Goal: Information Seeking & Learning: Learn about a topic

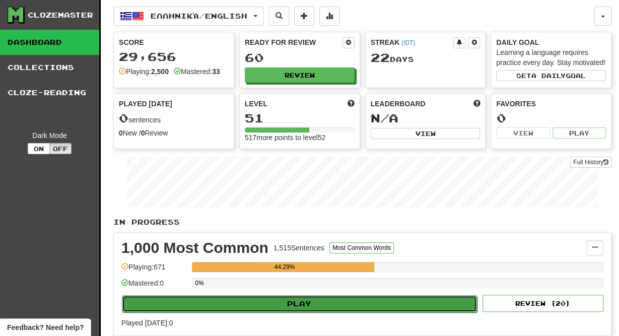
click at [328, 302] on button "Play" at bounding box center [299, 303] width 355 height 17
select select "**"
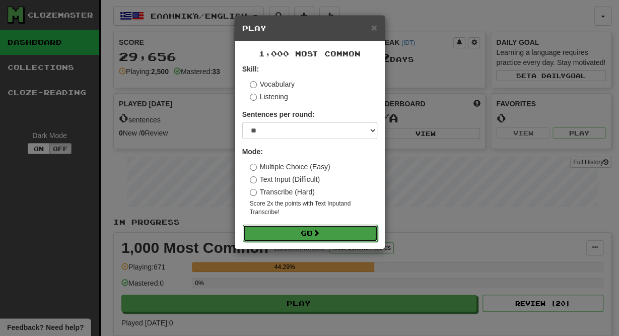
click at [314, 233] on button "Go" at bounding box center [310, 233] width 135 height 17
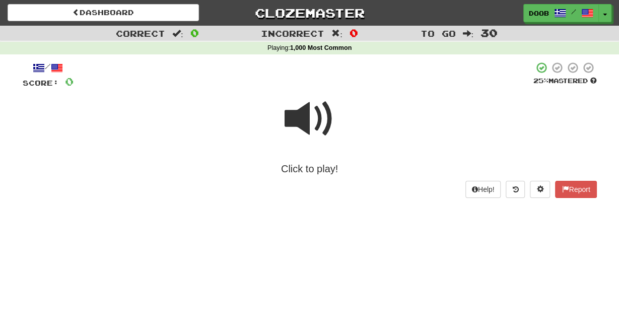
click at [303, 122] on span at bounding box center [310, 119] width 50 height 50
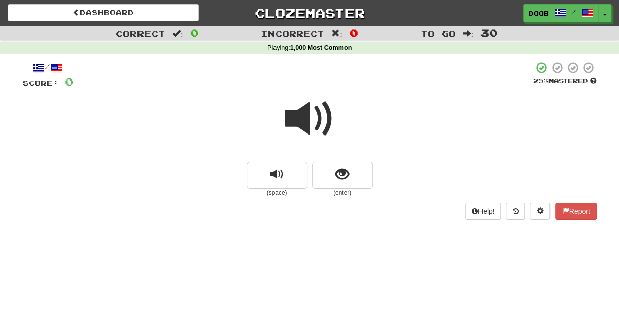
click at [303, 122] on span at bounding box center [310, 119] width 50 height 50
click at [347, 179] on span "show sentence" at bounding box center [342, 175] width 14 height 14
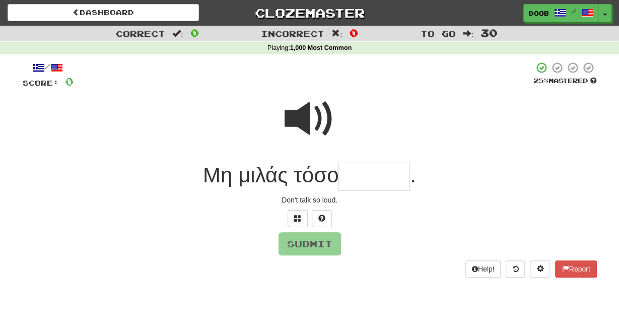
click at [312, 125] on span at bounding box center [310, 119] width 50 height 50
click at [294, 119] on span at bounding box center [310, 119] width 50 height 50
click at [365, 178] on input "text" at bounding box center [374, 177] width 72 height 30
type input "*"
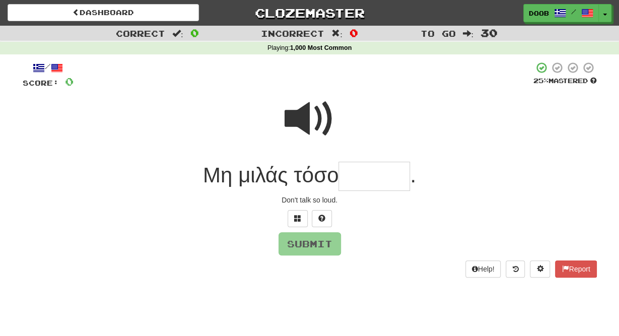
type input "*"
type input "******"
click at [317, 243] on button "Submit" at bounding box center [310, 244] width 62 height 23
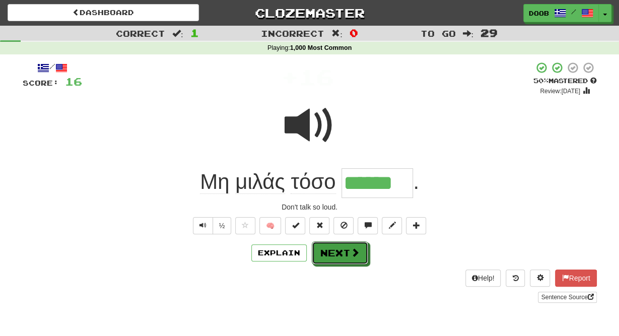
click at [317, 243] on button "Next" at bounding box center [340, 252] width 56 height 23
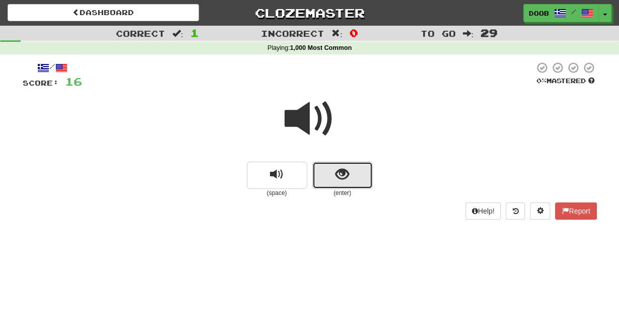
click at [341, 175] on span "show sentence" at bounding box center [342, 175] width 14 height 14
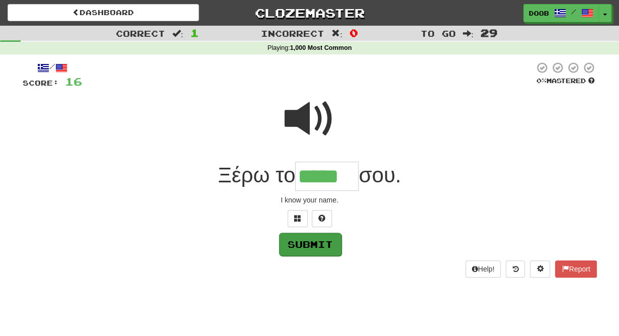
type input "*****"
click at [328, 243] on button "Submit" at bounding box center [310, 244] width 62 height 23
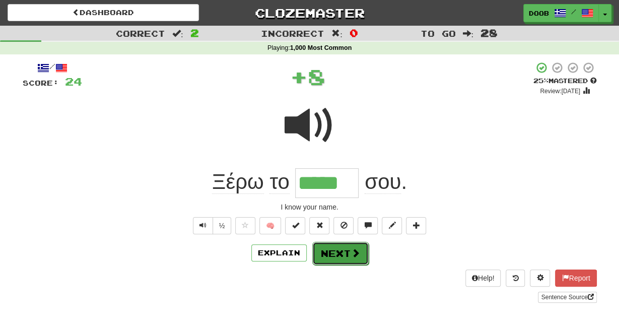
click at [328, 248] on button "Next" at bounding box center [340, 253] width 56 height 23
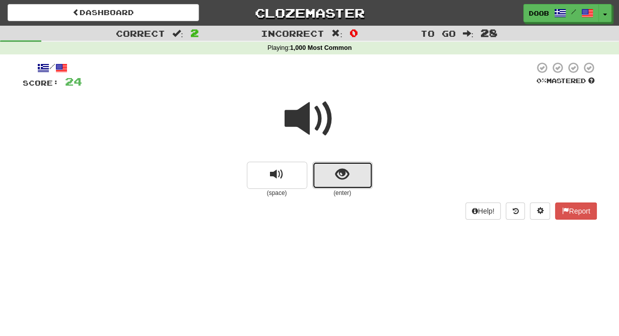
click at [350, 184] on button "show sentence" at bounding box center [342, 175] width 60 height 27
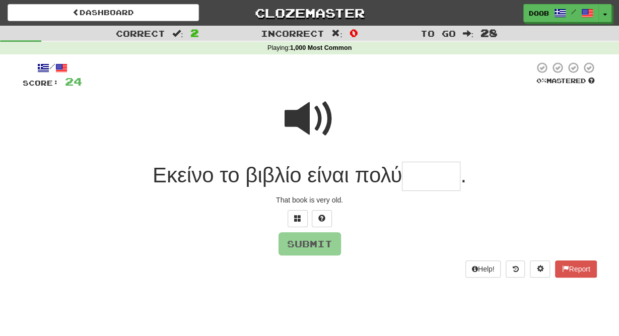
click at [313, 123] on span at bounding box center [310, 119] width 50 height 50
click at [420, 177] on input "text" at bounding box center [431, 177] width 58 height 30
type input "*****"
click at [320, 245] on button "Submit" at bounding box center [310, 244] width 62 height 23
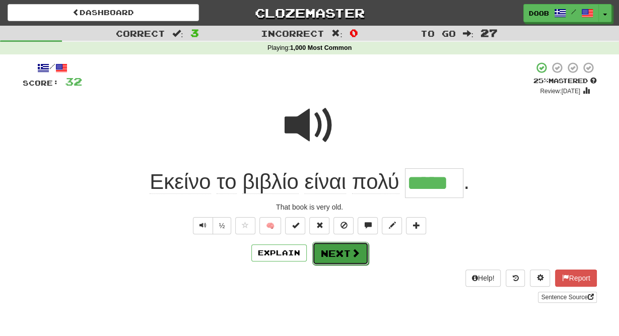
click at [326, 249] on button "Next" at bounding box center [340, 253] width 56 height 23
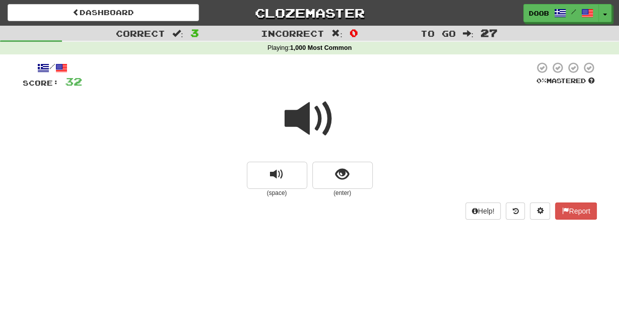
click at [307, 123] on span at bounding box center [310, 119] width 50 height 50
click at [332, 171] on button "show sentence" at bounding box center [342, 175] width 60 height 27
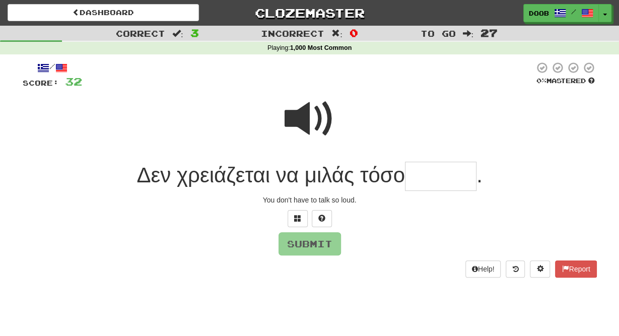
click at [313, 121] on span at bounding box center [310, 119] width 50 height 50
click at [427, 179] on input "text" at bounding box center [441, 177] width 72 height 30
type input "******"
click at [312, 239] on button "Submit" at bounding box center [310, 244] width 62 height 23
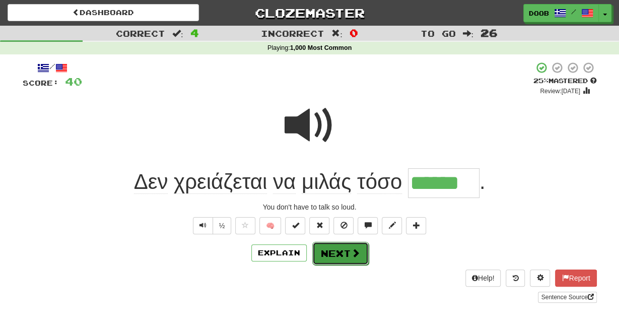
click at [338, 249] on button "Next" at bounding box center [340, 253] width 56 height 23
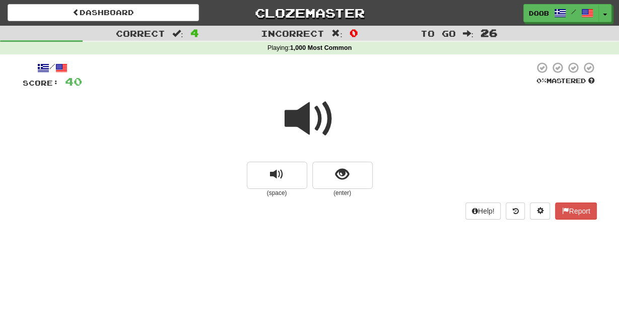
click at [300, 123] on span at bounding box center [310, 119] width 50 height 50
click at [342, 172] on span "show sentence" at bounding box center [342, 175] width 14 height 14
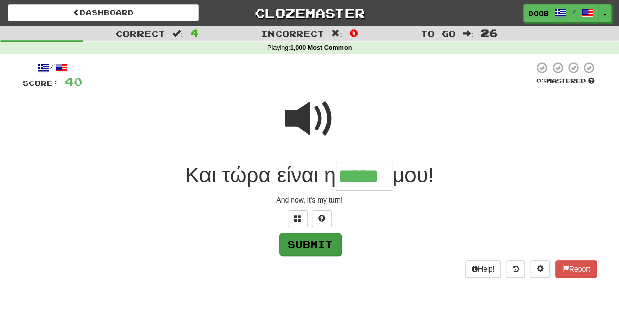
type input "*****"
click at [314, 247] on button "Submit" at bounding box center [310, 244] width 62 height 23
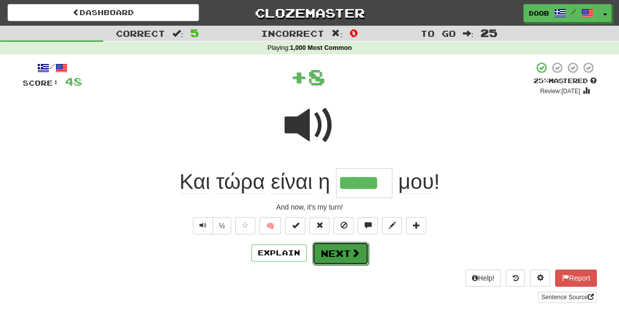
click at [336, 251] on button "Next" at bounding box center [340, 253] width 56 height 23
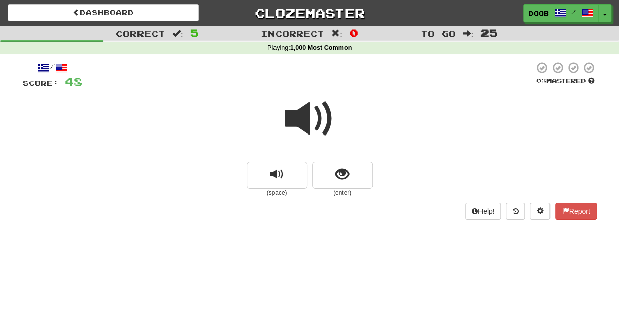
click at [311, 118] on span at bounding box center [310, 119] width 50 height 50
click at [337, 171] on span "show sentence" at bounding box center [342, 175] width 14 height 14
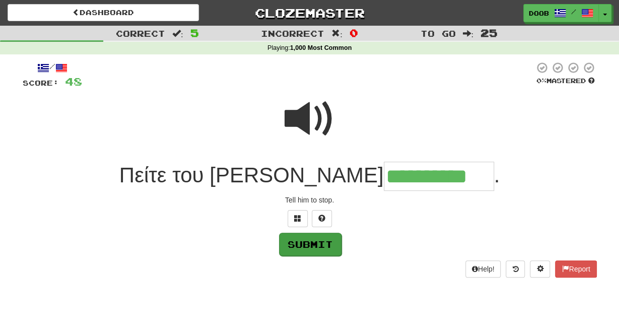
type input "**********"
click at [302, 242] on button "Submit" at bounding box center [310, 244] width 62 height 23
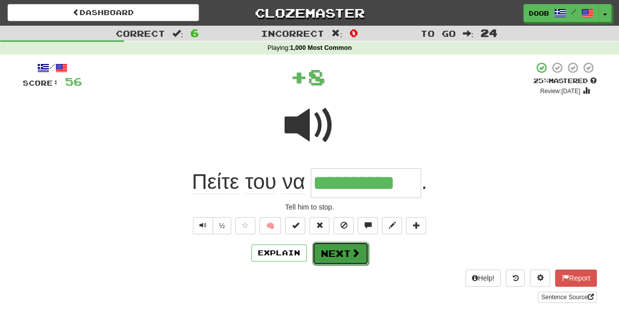
click at [340, 249] on button "Next" at bounding box center [340, 253] width 56 height 23
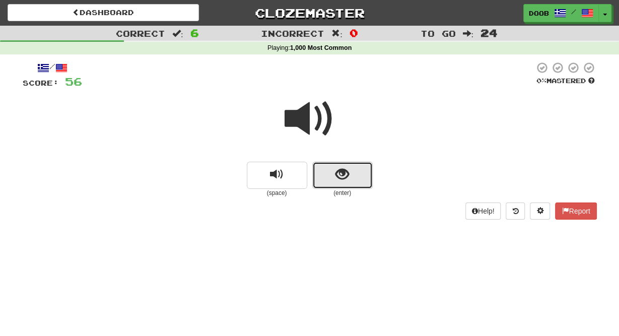
click at [339, 174] on span "show sentence" at bounding box center [342, 175] width 14 height 14
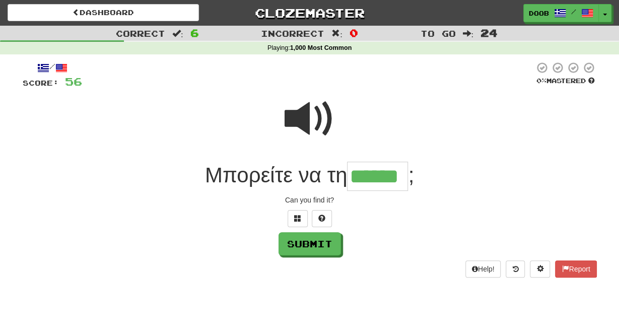
type input "******"
click at [305, 112] on span at bounding box center [310, 119] width 50 height 50
click at [313, 246] on button "Submit" at bounding box center [310, 244] width 62 height 23
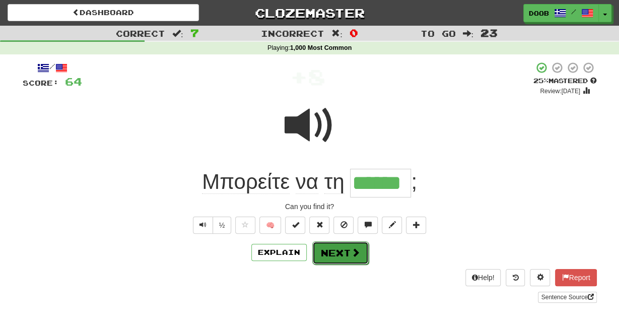
click at [348, 252] on button "Next" at bounding box center [340, 252] width 56 height 23
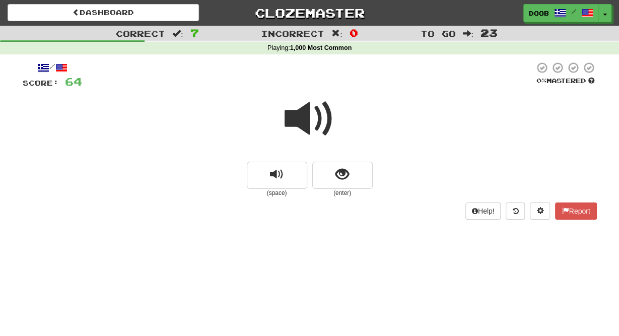
click at [301, 121] on span at bounding box center [310, 119] width 50 height 50
click at [298, 116] on span at bounding box center [310, 119] width 50 height 50
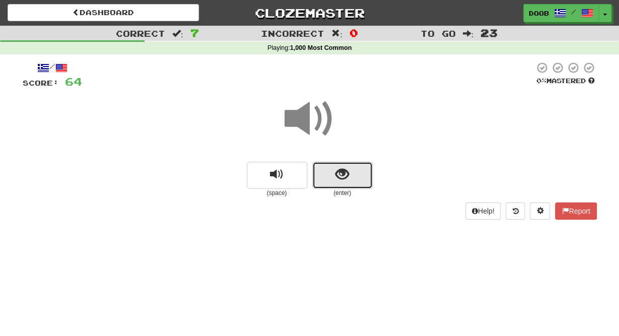
click at [334, 174] on button "show sentence" at bounding box center [342, 175] width 60 height 27
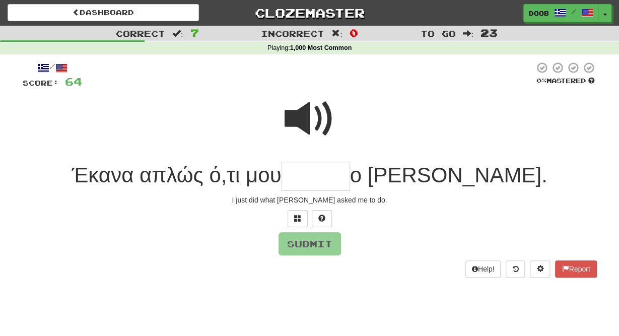
click at [305, 114] on span at bounding box center [310, 119] width 50 height 50
click at [303, 111] on span at bounding box center [310, 119] width 50 height 50
click at [309, 118] on span at bounding box center [310, 119] width 50 height 50
click at [350, 168] on input "text" at bounding box center [316, 177] width 68 height 30
type input "******"
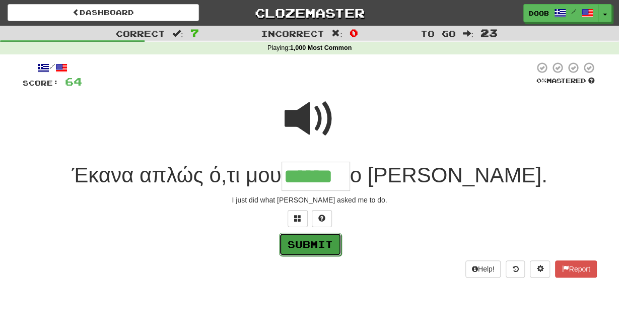
click at [313, 243] on button "Submit" at bounding box center [310, 244] width 62 height 23
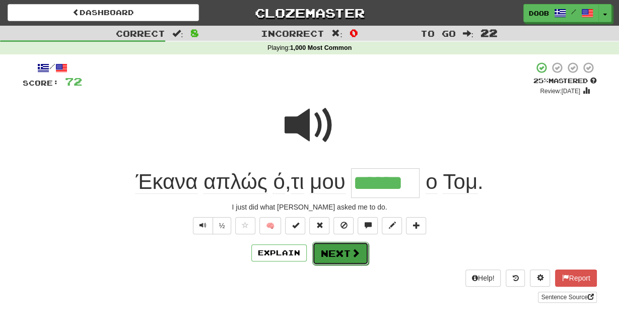
click at [337, 255] on button "Next" at bounding box center [340, 253] width 56 height 23
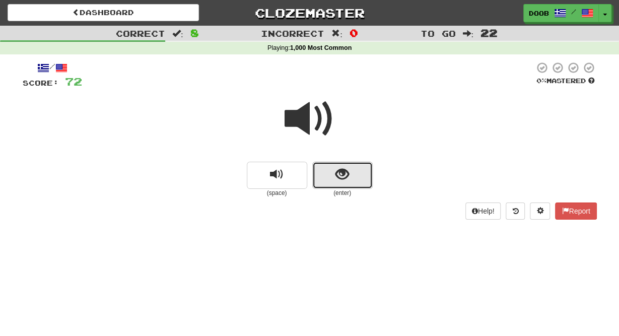
click at [345, 174] on span "show sentence" at bounding box center [342, 175] width 14 height 14
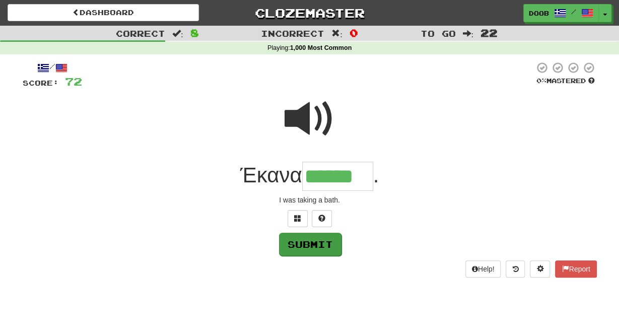
type input "******"
click at [311, 246] on button "Submit" at bounding box center [310, 244] width 62 height 23
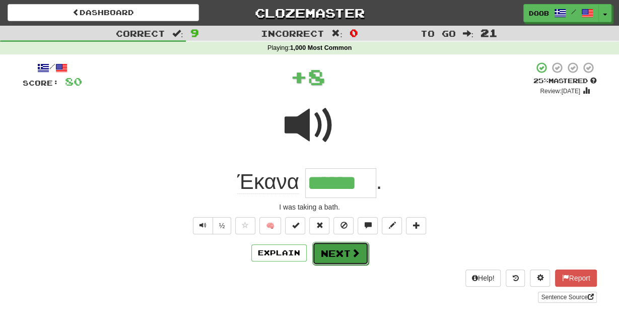
click at [342, 253] on button "Next" at bounding box center [340, 253] width 56 height 23
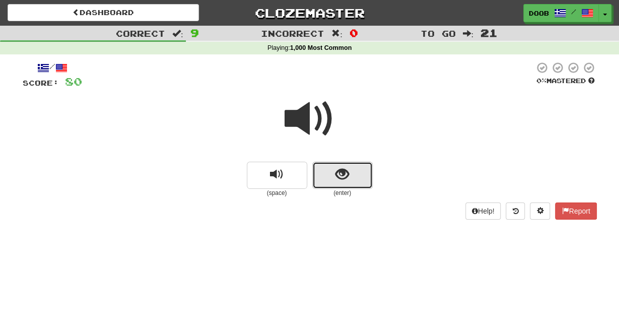
click at [348, 178] on span "show sentence" at bounding box center [342, 175] width 14 height 14
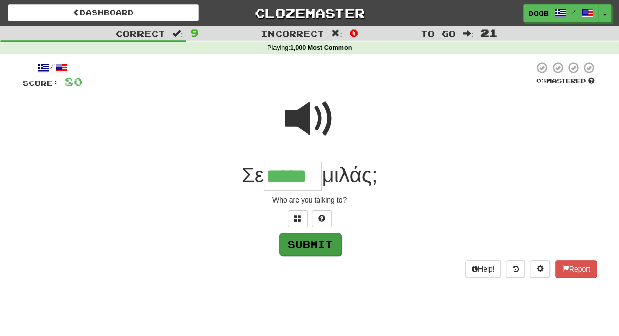
type input "*****"
click at [300, 247] on button "Submit" at bounding box center [310, 244] width 62 height 23
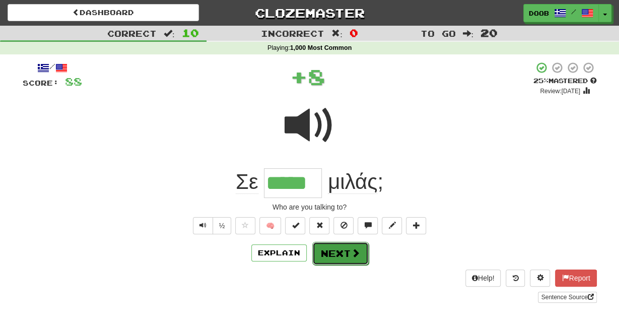
click at [344, 249] on button "Next" at bounding box center [340, 253] width 56 height 23
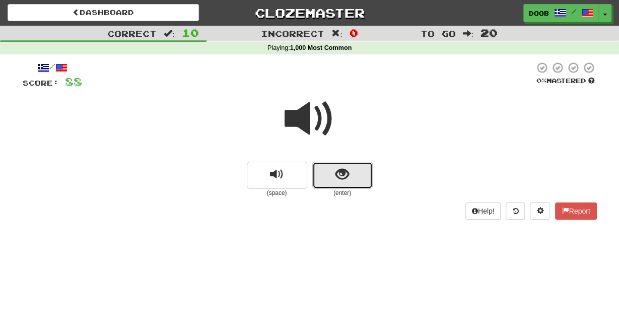
click at [343, 177] on span "show sentence" at bounding box center [342, 175] width 14 height 14
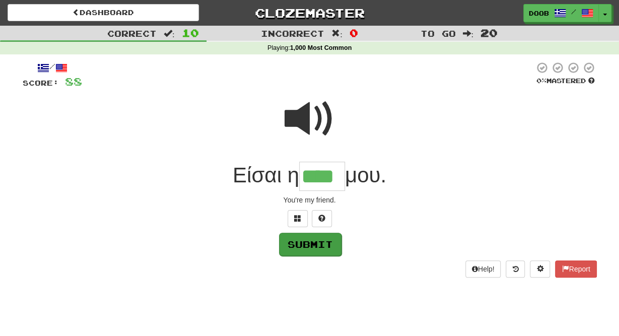
type input "****"
click at [316, 242] on button "Submit" at bounding box center [310, 244] width 62 height 23
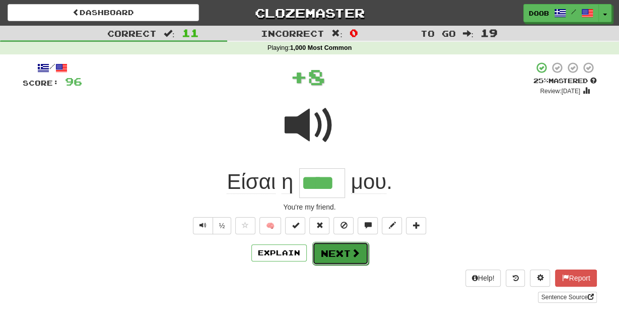
click at [332, 245] on button "Next" at bounding box center [340, 253] width 56 height 23
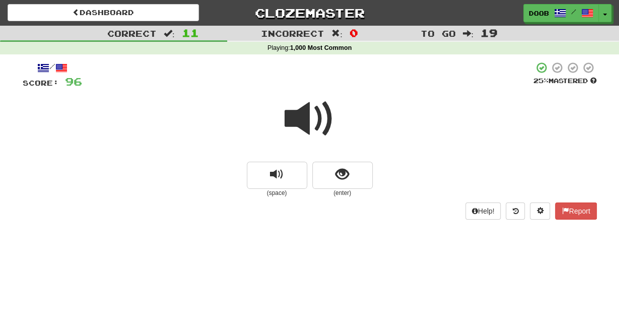
click at [302, 117] on span at bounding box center [310, 119] width 50 height 50
click at [334, 175] on button "show sentence" at bounding box center [342, 175] width 60 height 27
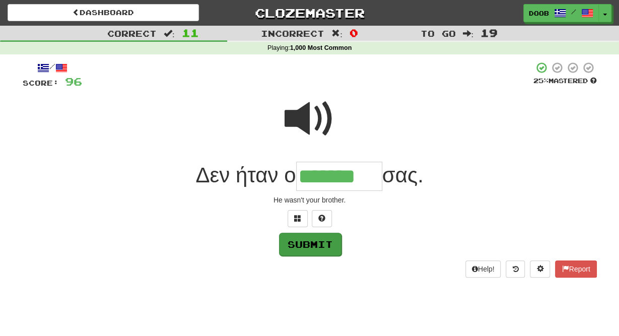
type input "*******"
click at [317, 244] on button "Submit" at bounding box center [310, 244] width 62 height 23
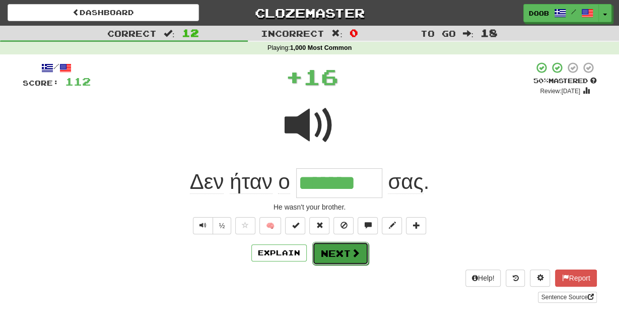
click at [341, 248] on button "Next" at bounding box center [340, 253] width 56 height 23
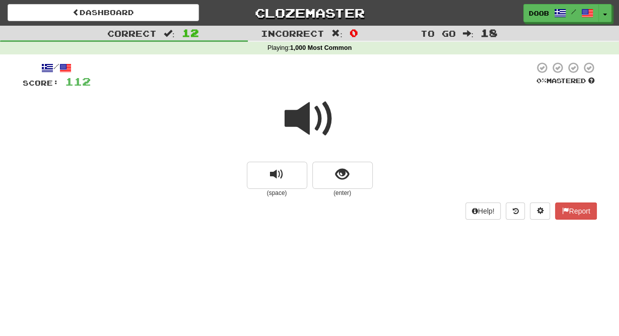
click at [304, 118] on span at bounding box center [310, 119] width 50 height 50
click at [338, 168] on span "show sentence" at bounding box center [342, 175] width 14 height 14
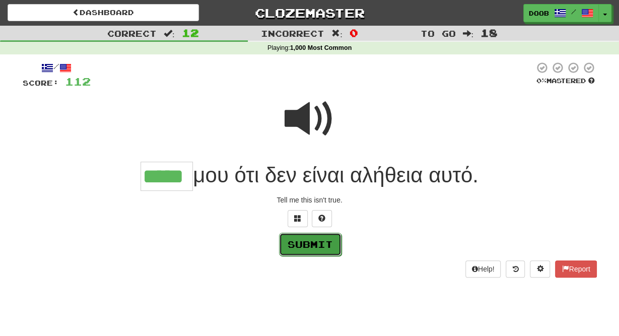
click at [304, 245] on button "Submit" at bounding box center [310, 244] width 62 height 23
type input "*****"
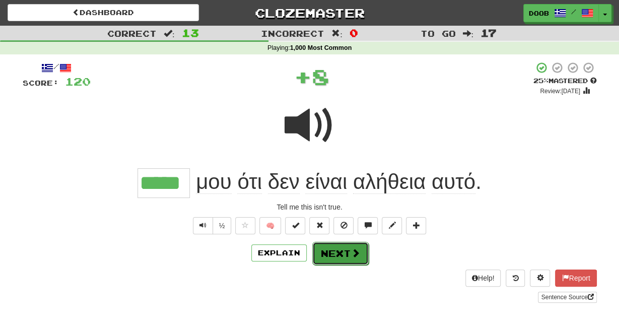
click at [324, 249] on button "Next" at bounding box center [340, 253] width 56 height 23
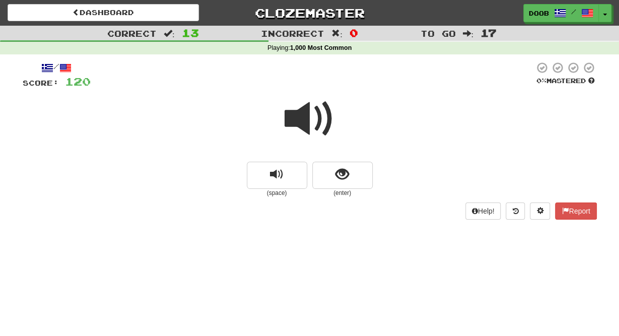
click at [311, 115] on span at bounding box center [310, 119] width 50 height 50
click at [345, 181] on span "show sentence" at bounding box center [342, 175] width 14 height 14
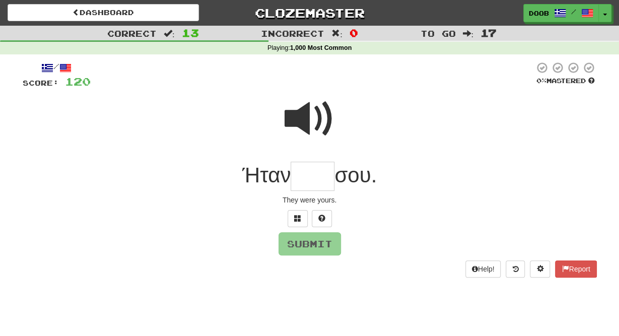
click at [314, 173] on input "text" at bounding box center [313, 177] width 44 height 30
type input "****"
click at [307, 248] on button "Submit" at bounding box center [310, 244] width 62 height 23
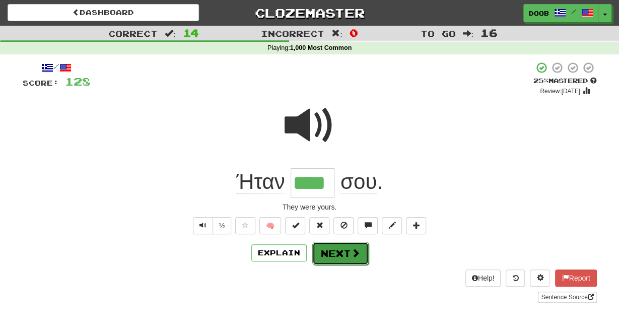
click at [344, 253] on button "Next" at bounding box center [340, 253] width 56 height 23
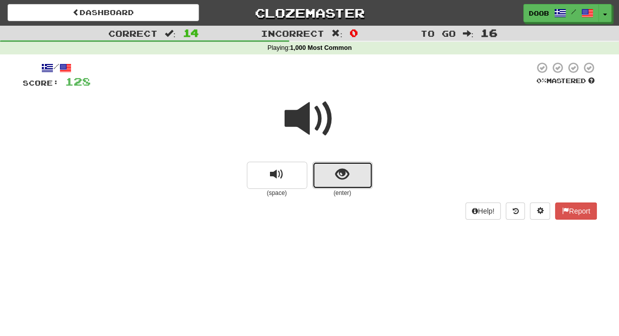
click at [343, 180] on span "show sentence" at bounding box center [342, 175] width 14 height 14
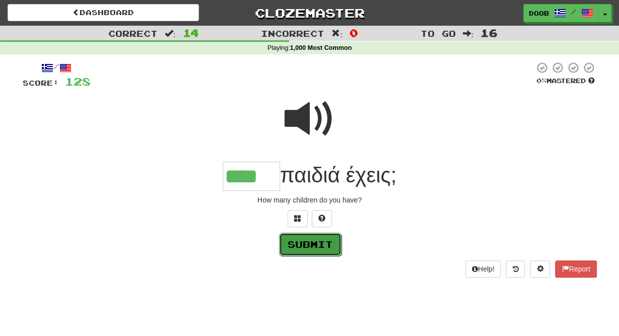
click at [315, 246] on button "Submit" at bounding box center [310, 244] width 62 height 23
type input "****"
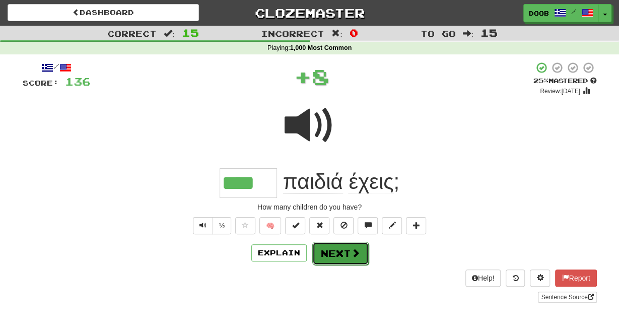
click at [329, 251] on button "Next" at bounding box center [340, 253] width 56 height 23
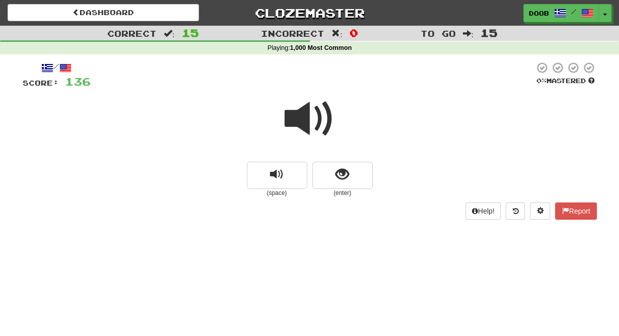
click at [313, 120] on span at bounding box center [310, 119] width 50 height 50
click at [300, 119] on span at bounding box center [310, 119] width 50 height 50
click at [302, 120] on span at bounding box center [310, 119] width 50 height 50
click at [339, 183] on button "show sentence" at bounding box center [342, 175] width 60 height 27
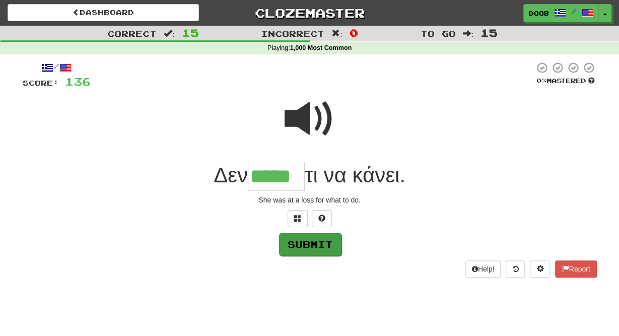
type input "*****"
click at [302, 245] on button "Submit" at bounding box center [310, 244] width 62 height 23
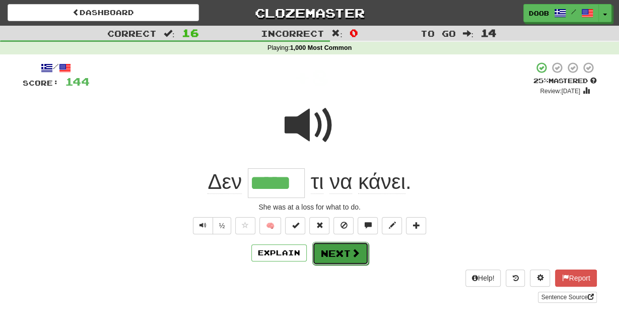
click at [348, 255] on button "Next" at bounding box center [340, 253] width 56 height 23
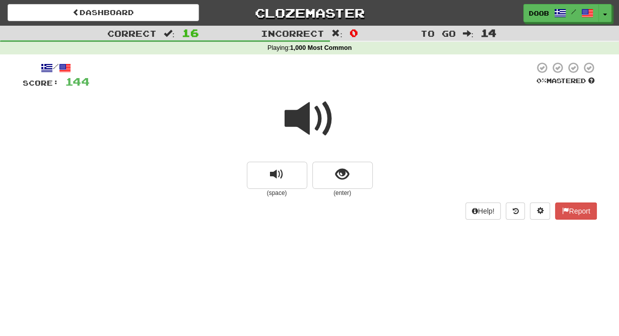
click at [308, 126] on span at bounding box center [310, 119] width 50 height 50
click at [338, 176] on span "show sentence" at bounding box center [342, 175] width 14 height 14
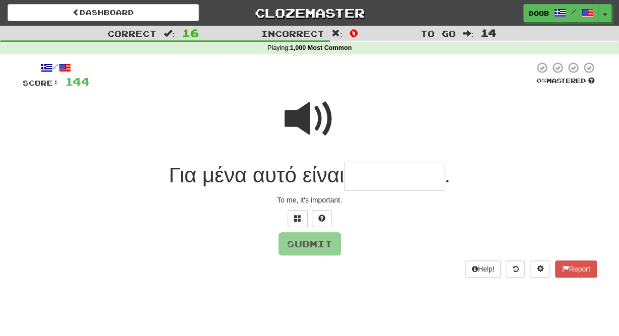
click at [362, 178] on input "text" at bounding box center [394, 177] width 100 height 30
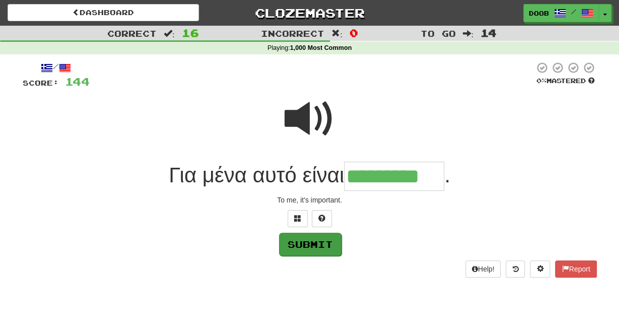
type input "*********"
click at [304, 249] on button "Submit" at bounding box center [310, 244] width 62 height 23
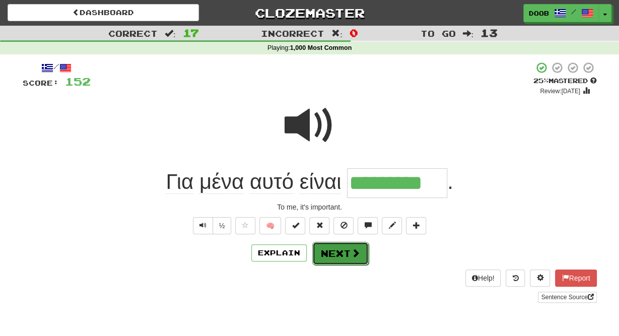
click at [336, 252] on button "Next" at bounding box center [340, 253] width 56 height 23
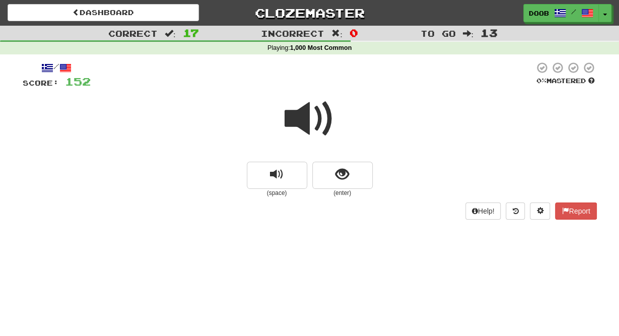
click at [314, 116] on span at bounding box center [310, 119] width 50 height 50
click at [333, 171] on button "show sentence" at bounding box center [342, 175] width 60 height 27
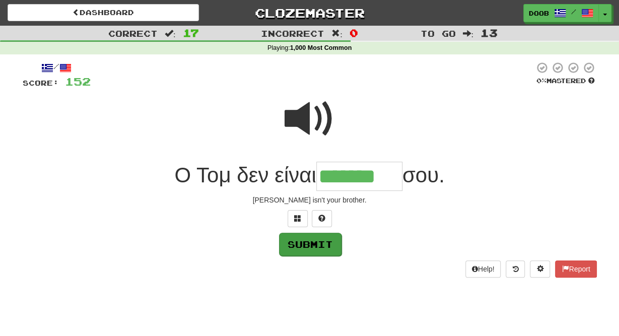
type input "*******"
click at [323, 246] on button "Submit" at bounding box center [310, 244] width 62 height 23
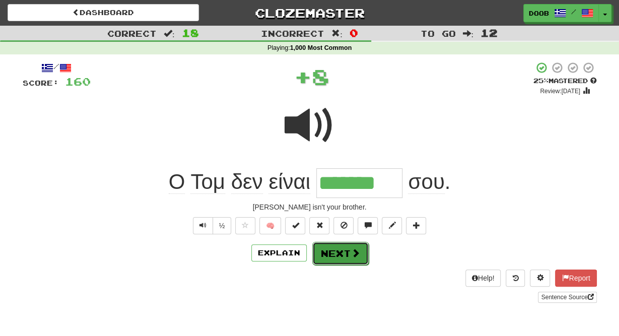
click at [334, 251] on button "Next" at bounding box center [340, 253] width 56 height 23
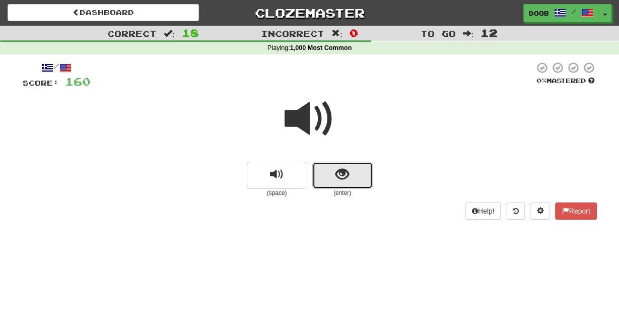
click at [341, 177] on span "show sentence" at bounding box center [342, 175] width 14 height 14
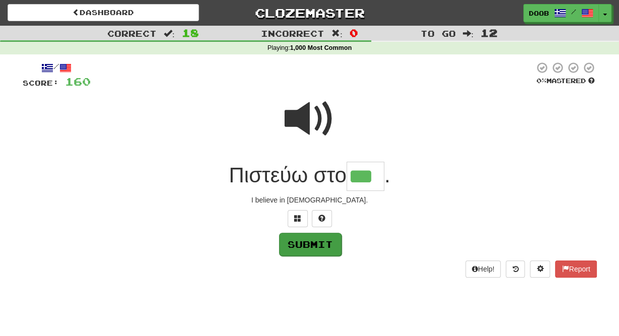
type input "***"
click at [318, 243] on button "Submit" at bounding box center [310, 244] width 62 height 23
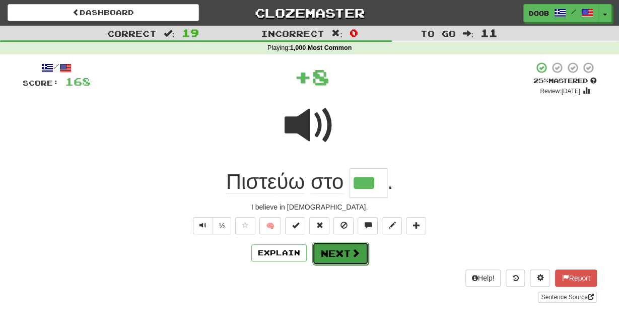
click at [343, 252] on button "Next" at bounding box center [340, 253] width 56 height 23
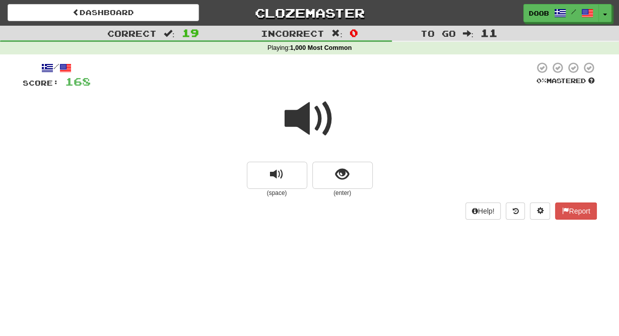
click at [299, 122] on span at bounding box center [310, 119] width 50 height 50
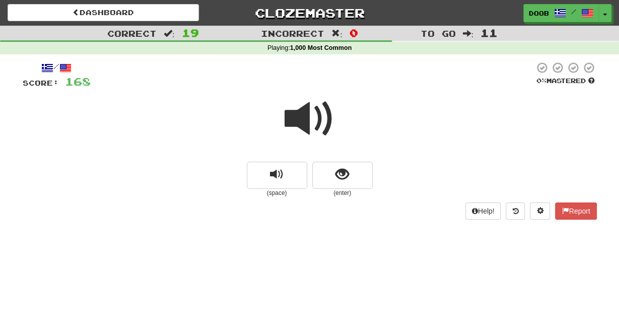
click at [299, 122] on span at bounding box center [310, 119] width 50 height 50
click at [341, 173] on span "show sentence" at bounding box center [342, 175] width 14 height 14
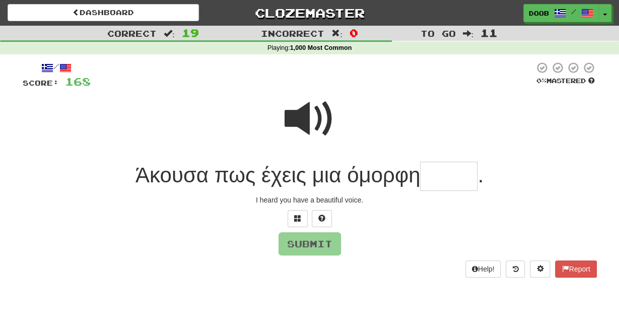
click at [296, 112] on span at bounding box center [310, 119] width 50 height 50
click at [429, 172] on input "text" at bounding box center [448, 177] width 57 height 30
type input "****"
click at [312, 246] on button "Submit" at bounding box center [310, 244] width 62 height 23
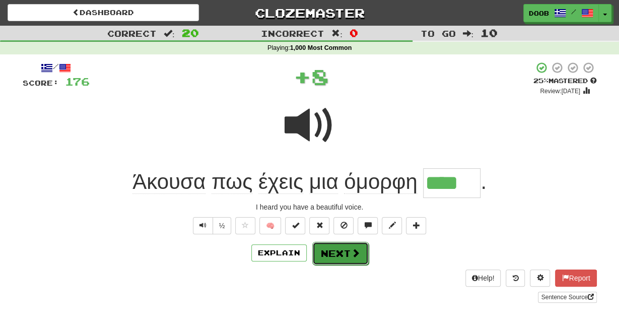
click at [341, 251] on button "Next" at bounding box center [340, 253] width 56 height 23
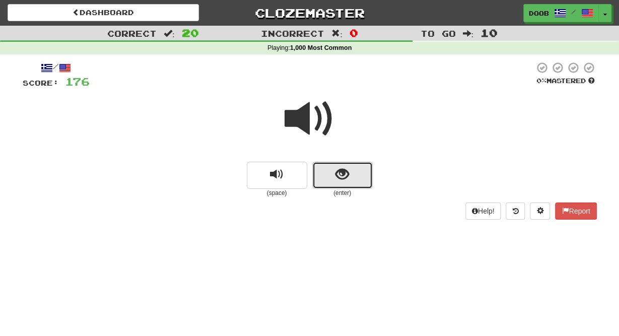
click at [338, 176] on span "show sentence" at bounding box center [342, 175] width 14 height 14
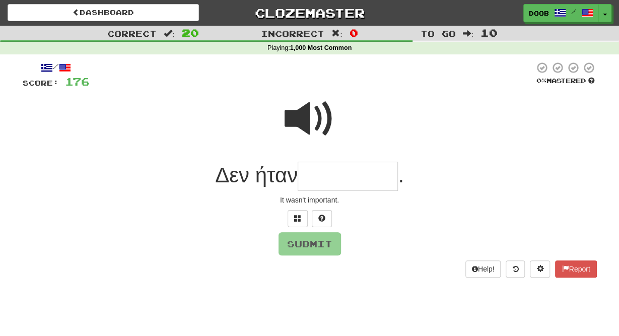
click at [326, 176] on input "text" at bounding box center [348, 177] width 100 height 30
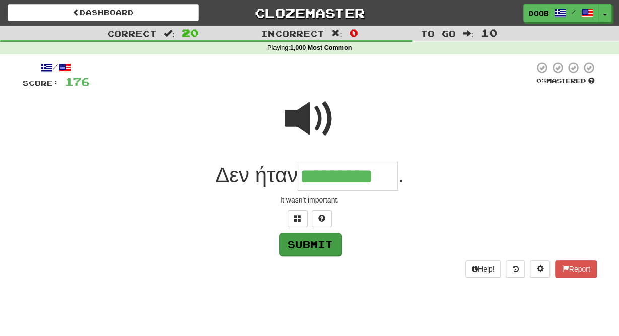
type input "*********"
click at [300, 244] on button "Submit" at bounding box center [310, 244] width 62 height 23
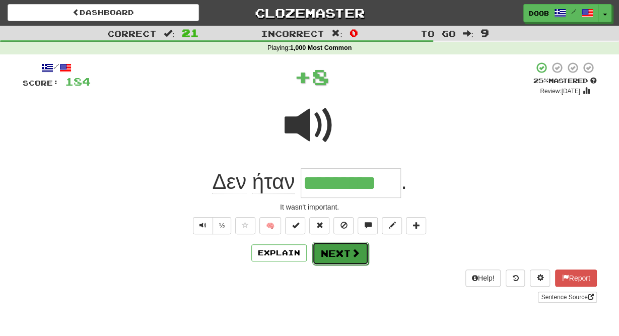
click at [333, 255] on button "Next" at bounding box center [340, 253] width 56 height 23
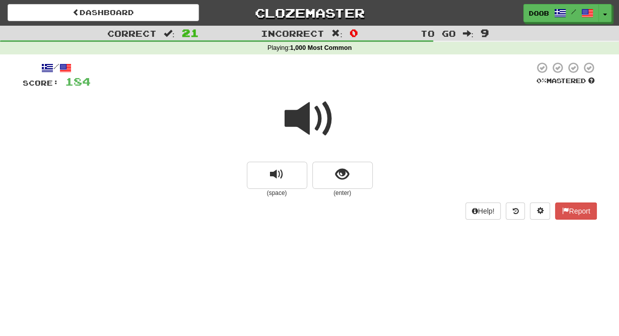
click at [316, 118] on span at bounding box center [310, 119] width 50 height 50
click at [317, 112] on span at bounding box center [310, 119] width 50 height 50
click at [321, 119] on span at bounding box center [310, 119] width 50 height 50
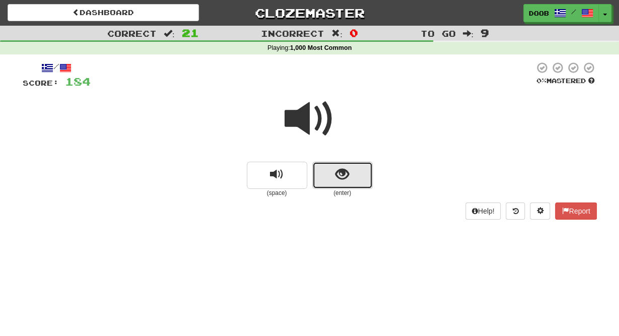
click at [344, 174] on span "show sentence" at bounding box center [342, 175] width 14 height 14
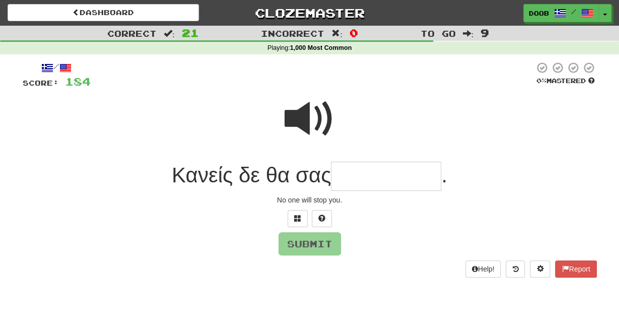
click at [307, 123] on span at bounding box center [310, 119] width 50 height 50
click at [346, 178] on input "text" at bounding box center [386, 177] width 110 height 30
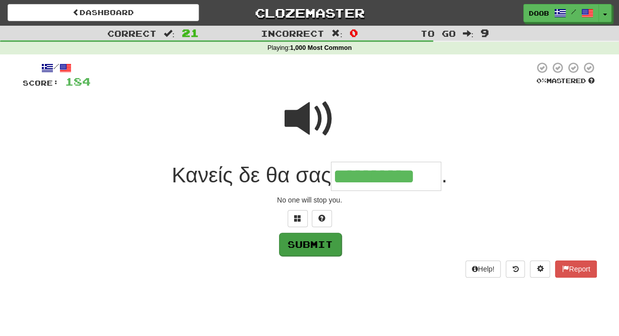
type input "**********"
click at [314, 249] on button "Submit" at bounding box center [310, 244] width 62 height 23
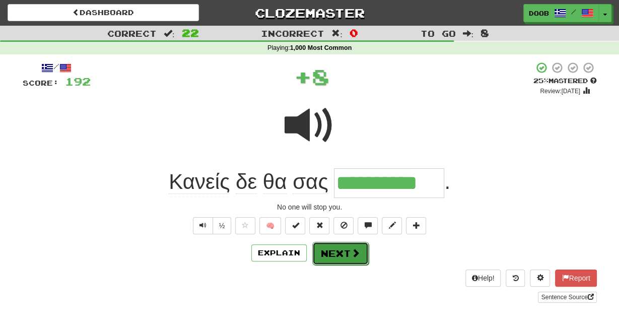
click at [328, 252] on button "Next" at bounding box center [340, 253] width 56 height 23
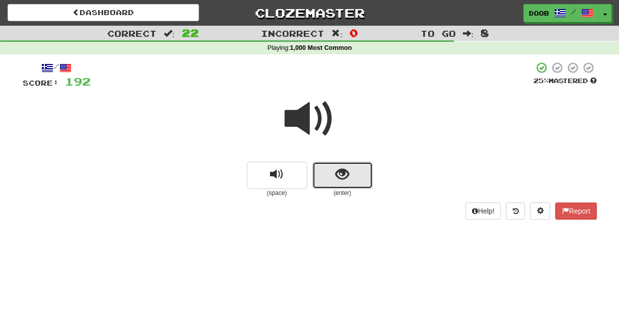
click at [348, 175] on span "show sentence" at bounding box center [342, 175] width 14 height 14
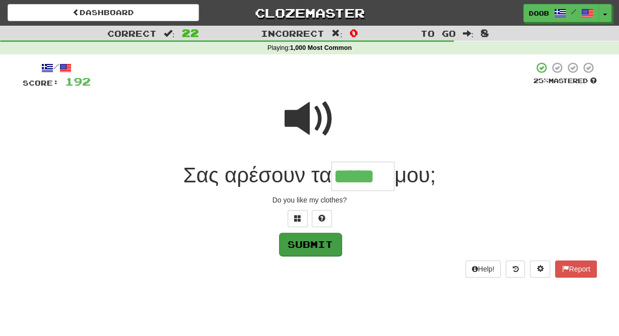
type input "*****"
click at [327, 253] on button "Submit" at bounding box center [310, 244] width 62 height 23
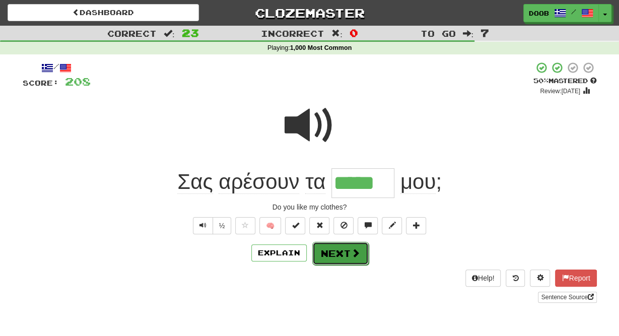
click at [339, 255] on button "Next" at bounding box center [340, 253] width 56 height 23
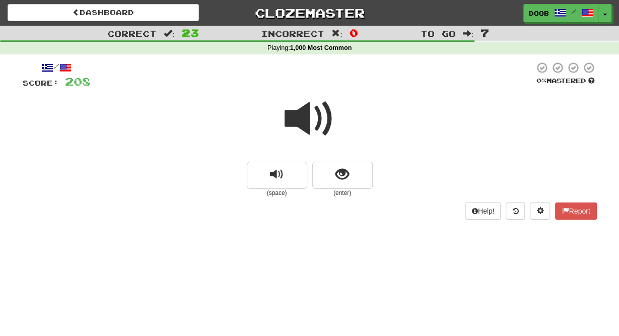
click at [312, 116] on span at bounding box center [310, 119] width 50 height 50
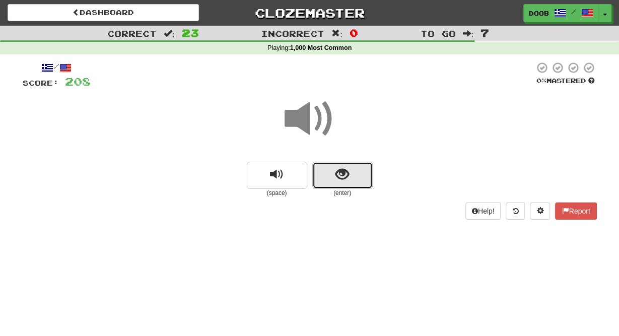
click at [341, 170] on span "show sentence" at bounding box center [342, 175] width 14 height 14
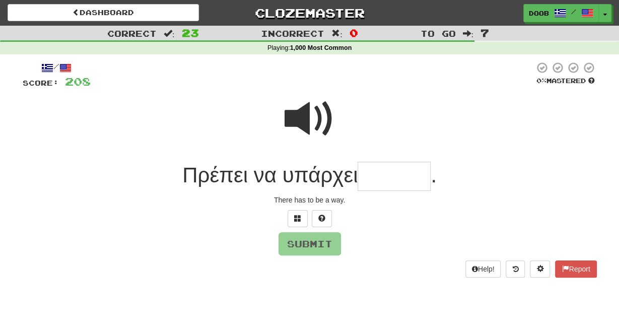
click at [376, 178] on input "text" at bounding box center [394, 177] width 73 height 30
type input "******"
click at [304, 242] on button "Submit" at bounding box center [310, 244] width 62 height 23
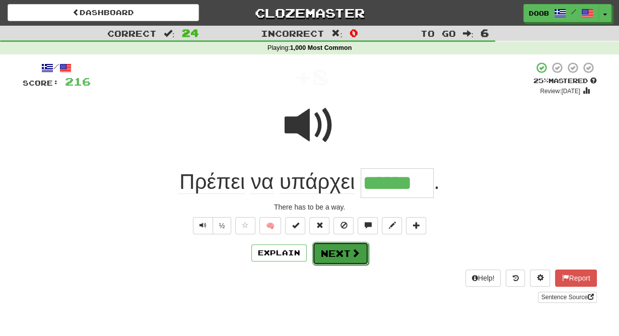
click at [342, 247] on button "Next" at bounding box center [340, 253] width 56 height 23
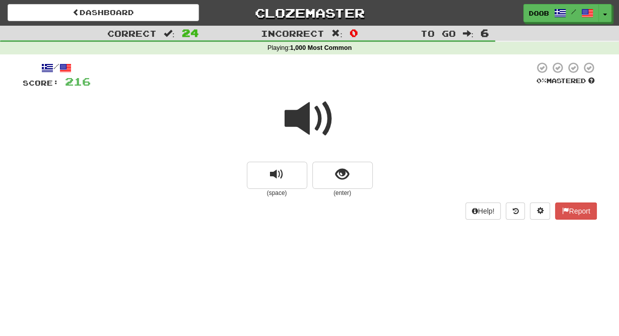
click at [314, 118] on span at bounding box center [310, 119] width 50 height 50
click at [315, 123] on span at bounding box center [310, 119] width 50 height 50
click at [337, 181] on span "show sentence" at bounding box center [342, 175] width 14 height 14
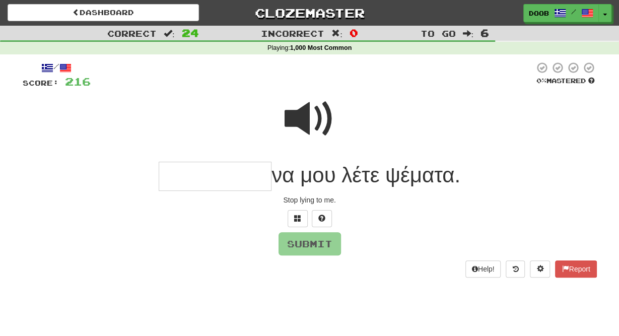
click at [229, 180] on input "text" at bounding box center [215, 177] width 113 height 30
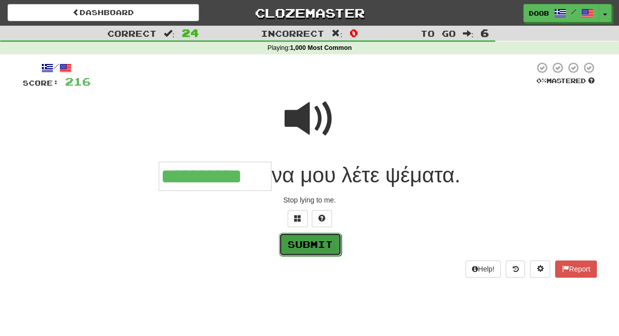
click at [307, 242] on button "Submit" at bounding box center [310, 244] width 62 height 23
type input "**********"
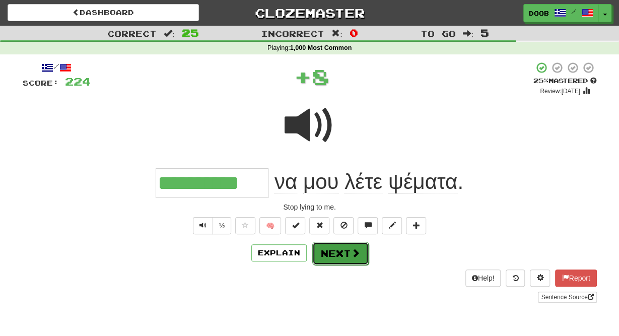
click at [320, 249] on button "Next" at bounding box center [340, 253] width 56 height 23
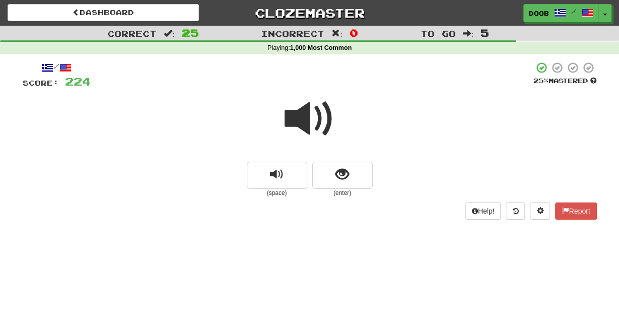
click at [312, 115] on span at bounding box center [310, 119] width 50 height 50
click at [348, 173] on span "show sentence" at bounding box center [342, 175] width 14 height 14
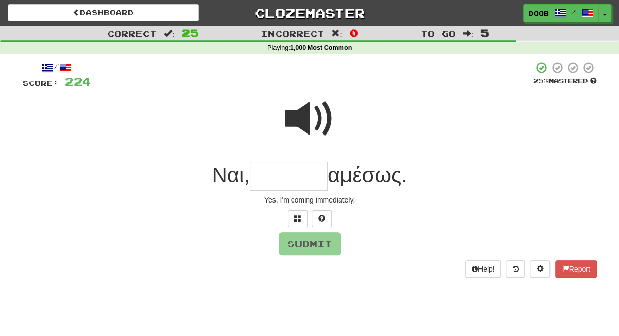
click at [309, 177] on input "text" at bounding box center [289, 177] width 78 height 30
type input "*"
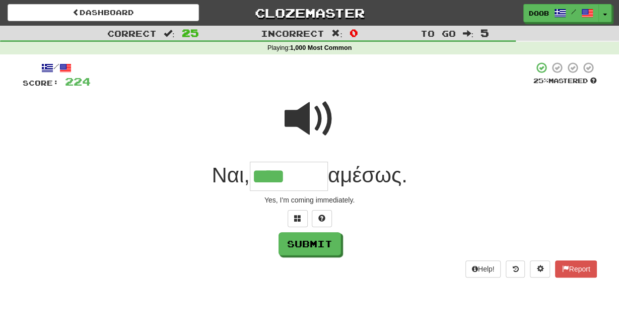
click at [298, 111] on span at bounding box center [310, 119] width 50 height 50
click at [303, 175] on input "****" at bounding box center [289, 177] width 78 height 30
type input "*******"
click at [315, 250] on button "Submit" at bounding box center [310, 244] width 62 height 23
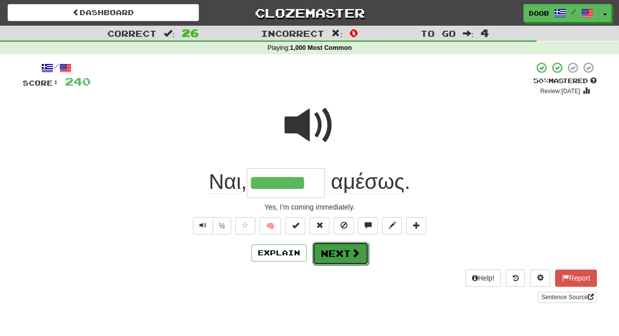
click at [339, 253] on button "Next" at bounding box center [340, 253] width 56 height 23
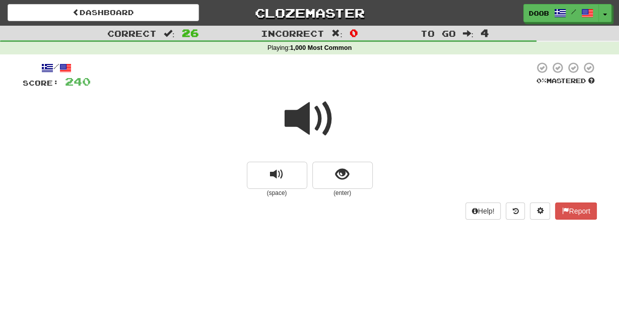
click at [310, 118] on span at bounding box center [310, 119] width 50 height 50
click at [308, 114] on span at bounding box center [310, 119] width 50 height 50
click at [303, 119] on span at bounding box center [310, 119] width 50 height 50
click at [301, 121] on span at bounding box center [310, 119] width 50 height 50
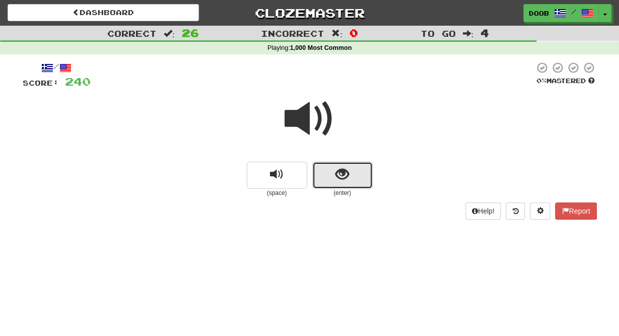
click at [343, 172] on span "show sentence" at bounding box center [342, 175] width 14 height 14
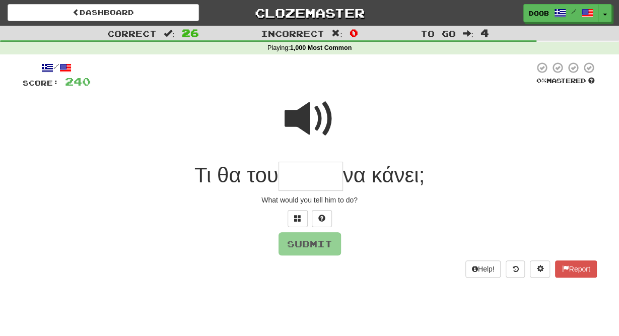
click at [319, 113] on span at bounding box center [310, 119] width 50 height 50
click at [302, 123] on span at bounding box center [310, 119] width 50 height 50
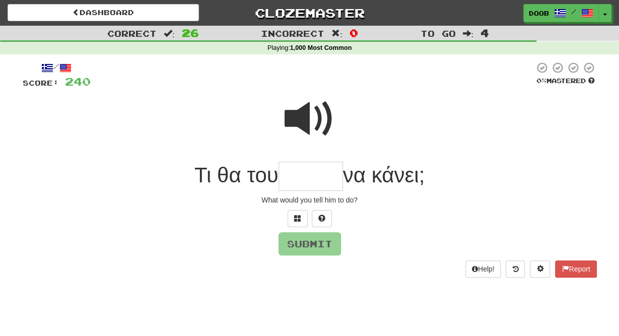
click at [293, 183] on input "text" at bounding box center [311, 177] width 64 height 30
type input "******"
click at [315, 244] on button "Submit" at bounding box center [310, 244] width 62 height 23
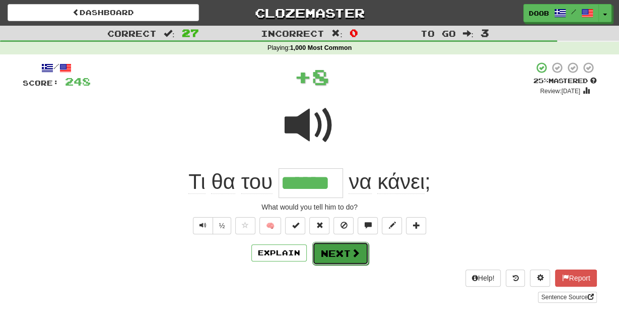
click at [340, 254] on button "Next" at bounding box center [340, 253] width 56 height 23
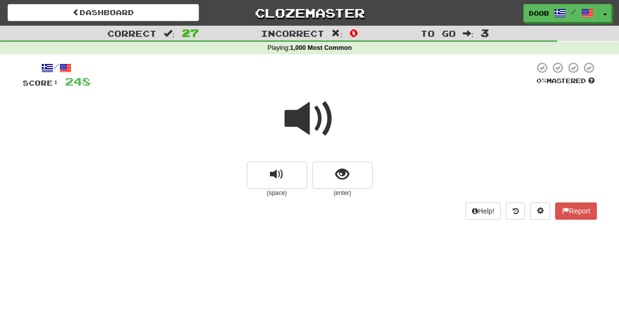
click at [306, 126] on span at bounding box center [310, 119] width 50 height 50
click at [340, 175] on span "show sentence" at bounding box center [342, 175] width 14 height 14
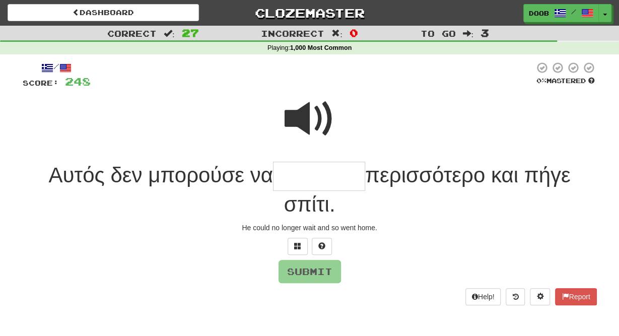
click at [313, 116] on span at bounding box center [310, 119] width 50 height 50
click at [289, 169] on input "text" at bounding box center [319, 177] width 92 height 30
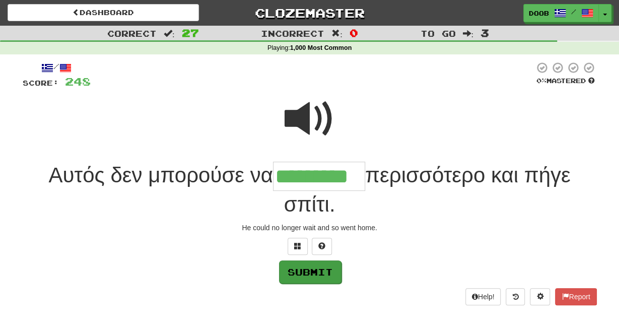
type input "*********"
click at [313, 275] on button "Submit" at bounding box center [310, 271] width 62 height 23
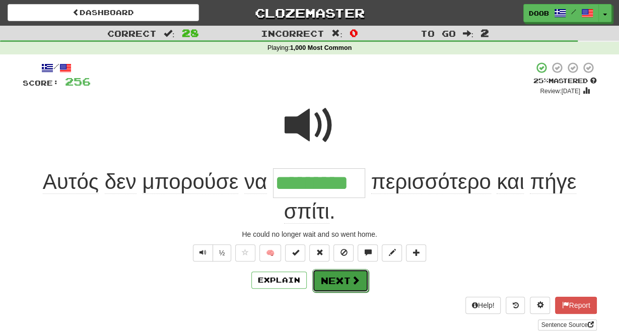
click at [336, 277] on button "Next" at bounding box center [340, 280] width 56 height 23
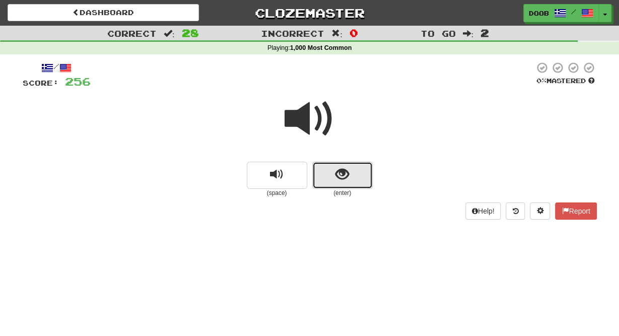
click at [343, 185] on button "show sentence" at bounding box center [342, 175] width 60 height 27
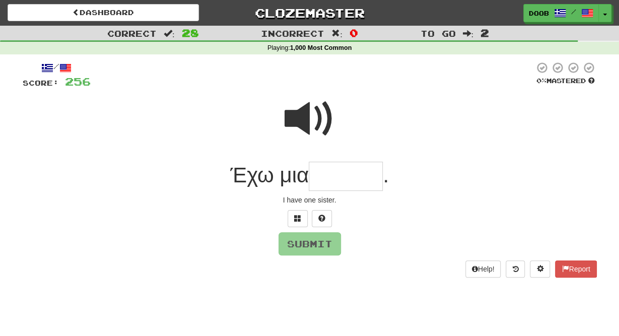
click at [328, 169] on input "text" at bounding box center [346, 177] width 74 height 30
type input "******"
click at [307, 246] on button "Submit" at bounding box center [310, 244] width 62 height 23
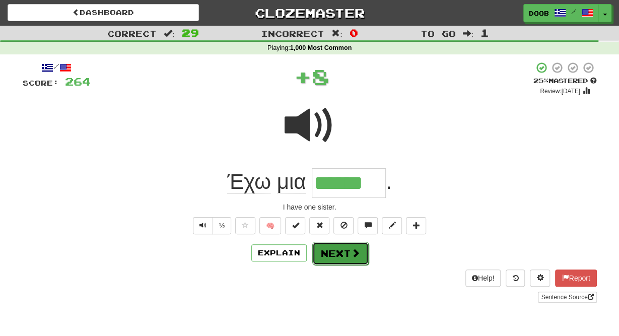
click at [330, 248] on button "Next" at bounding box center [340, 253] width 56 height 23
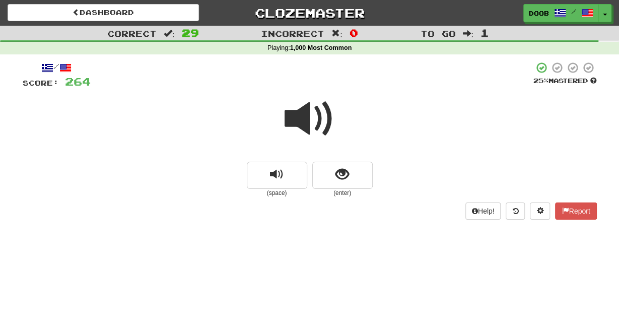
click at [305, 121] on span at bounding box center [310, 119] width 50 height 50
click at [340, 177] on span "show sentence" at bounding box center [342, 175] width 14 height 14
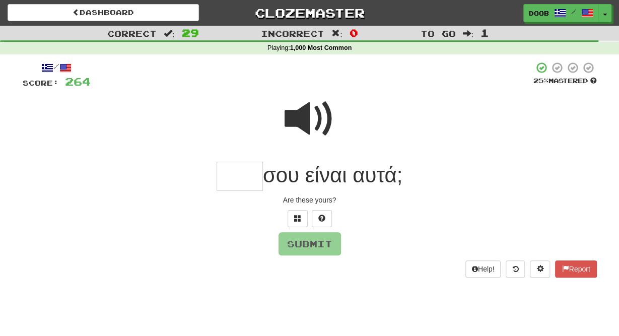
click at [235, 180] on input "text" at bounding box center [240, 177] width 46 height 30
click at [307, 246] on button "Submit" at bounding box center [310, 244] width 62 height 23
type input "****"
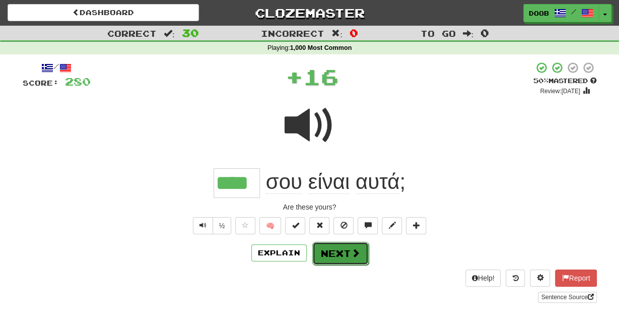
click at [338, 250] on button "Next" at bounding box center [340, 253] width 56 height 23
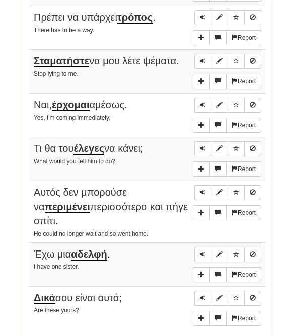
scroll to position [1504, 0]
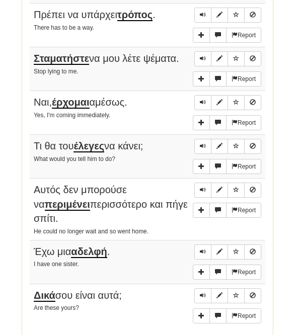
click at [72, 53] on u "Σταματήστε" at bounding box center [61, 59] width 55 height 12
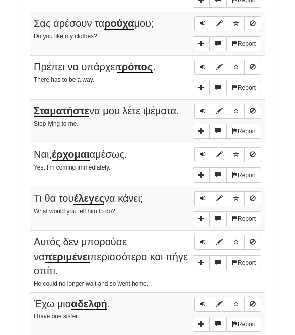
scroll to position [1425, 0]
